Goal: Find specific page/section: Find specific page/section

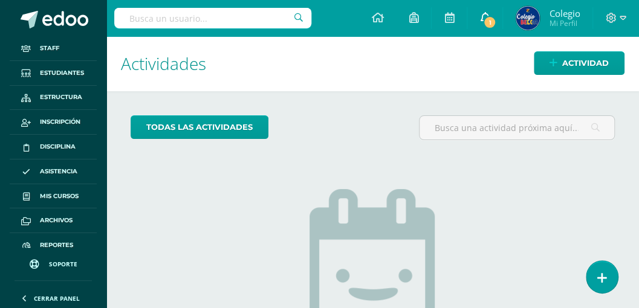
click at [485, 24] on span "1" at bounding box center [489, 22] width 13 height 13
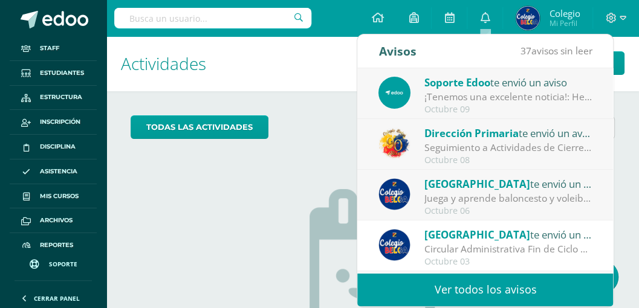
click at [268, 163] on div "No tienes actividades Échale un vistazo a los demás períodos o sal y disfruta d…" at bounding box center [373, 288] width 242 height 276
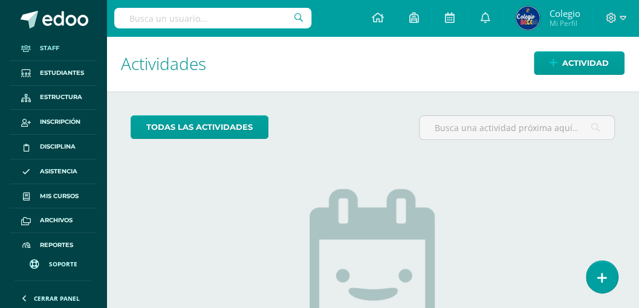
click at [49, 47] on span "Staff" at bounding box center [49, 49] width 19 height 10
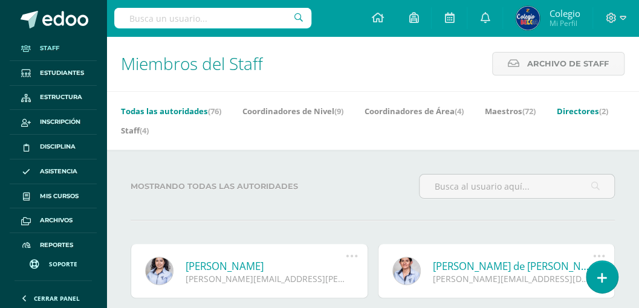
click at [575, 112] on link "Directores (2)" at bounding box center [582, 111] width 51 height 19
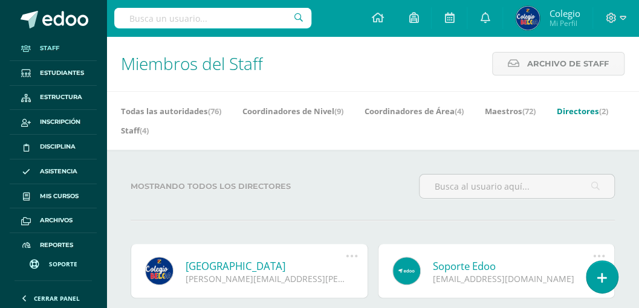
scroll to position [40, 0]
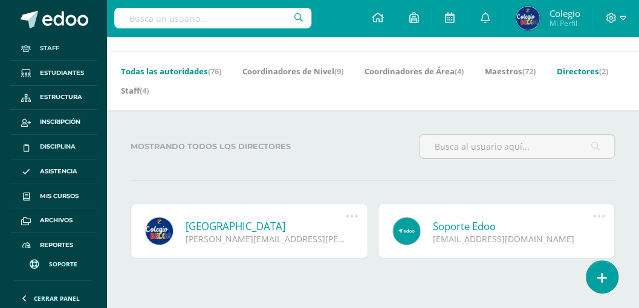
click at [166, 68] on link "Todas las autoridades (76)" at bounding box center [171, 71] width 100 height 19
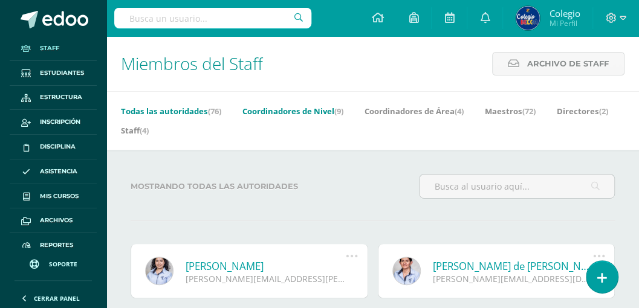
click at [282, 110] on link "Coordinadores de Nivel (9)" at bounding box center [292, 111] width 101 height 19
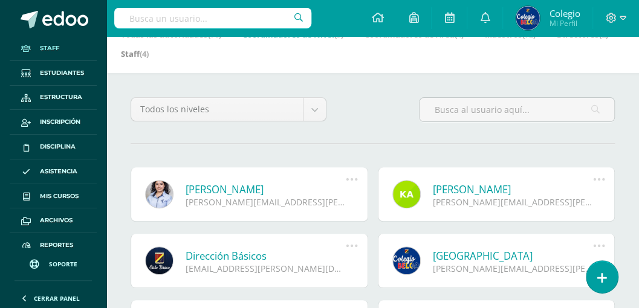
scroll to position [40, 0]
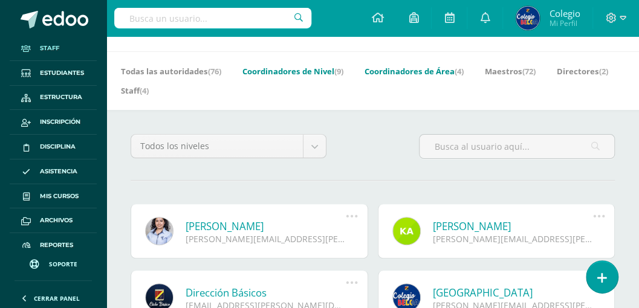
click at [412, 71] on link "Coordinadores de Área (4)" at bounding box center [413, 71] width 99 height 19
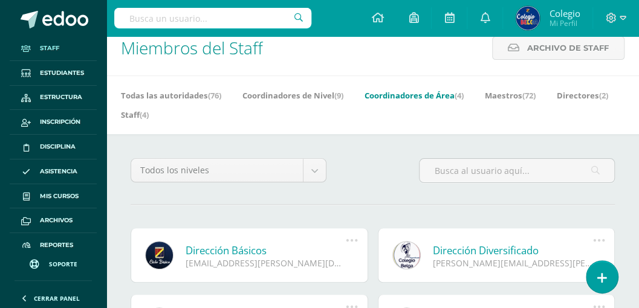
scroll to position [1, 0]
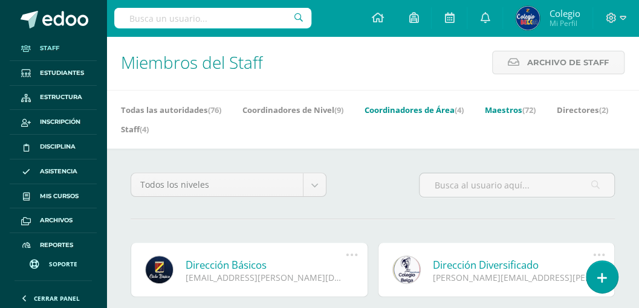
click at [508, 109] on link "Maestros (72)" at bounding box center [510, 109] width 51 height 19
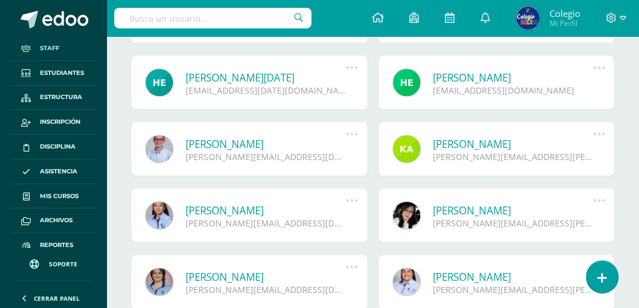
scroll to position [242, 0]
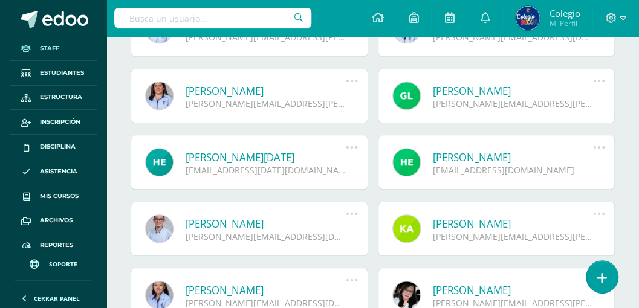
click at [458, 92] on link "[PERSON_NAME]" at bounding box center [513, 91] width 161 height 14
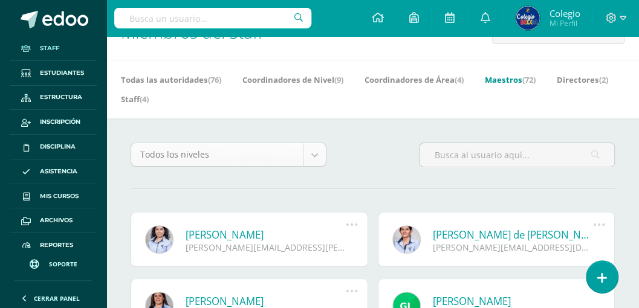
scroll to position [72, 0]
